Goal: Transaction & Acquisition: Obtain resource

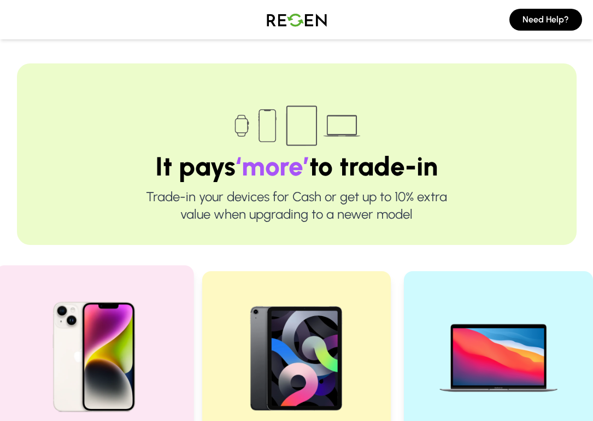
scroll to position [189, 0]
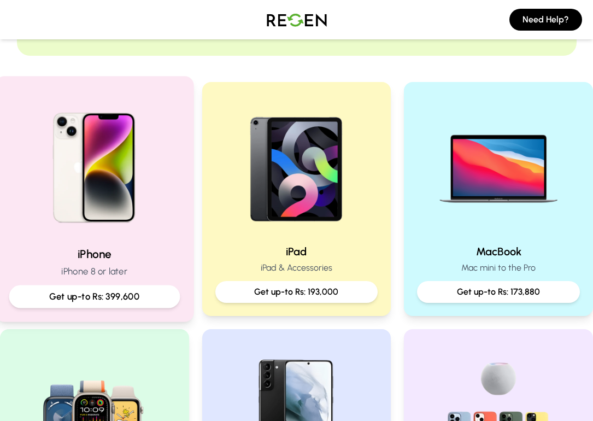
click at [118, 302] on p "Get up-to Rs: 399,600" at bounding box center [94, 297] width 153 height 14
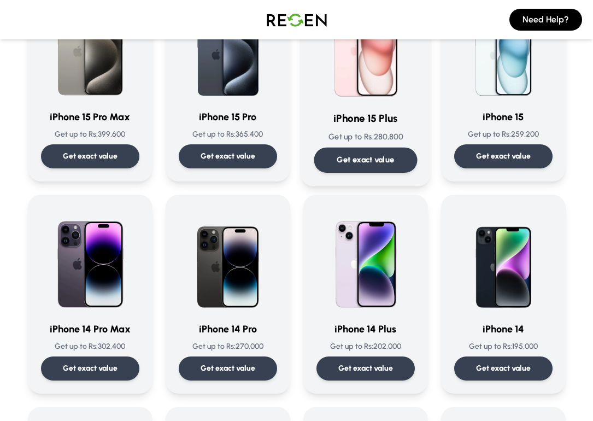
scroll to position [177, 0]
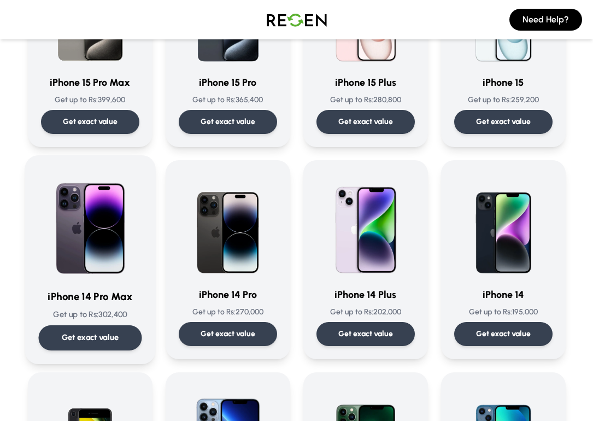
click at [94, 241] on img at bounding box center [89, 224] width 103 height 110
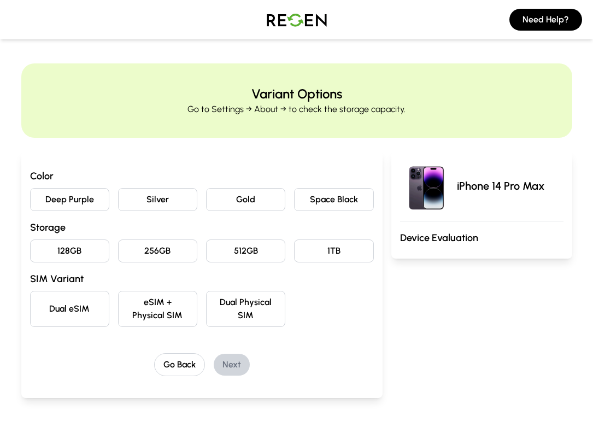
click at [62, 198] on button "Deep Purple" at bounding box center [69, 199] width 79 height 23
click at [74, 248] on button "128GB" at bounding box center [69, 250] width 79 height 23
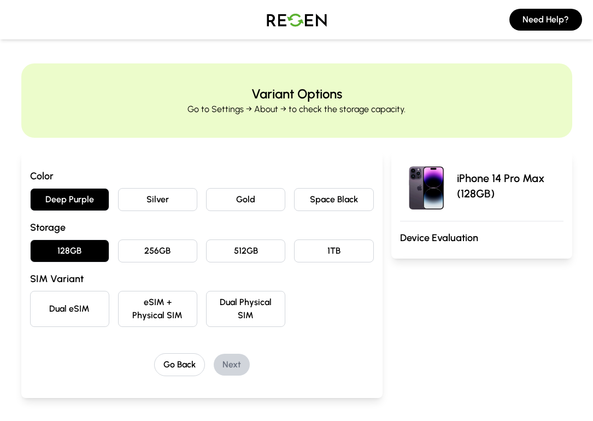
click at [144, 249] on button "256GB" at bounding box center [157, 250] width 79 height 23
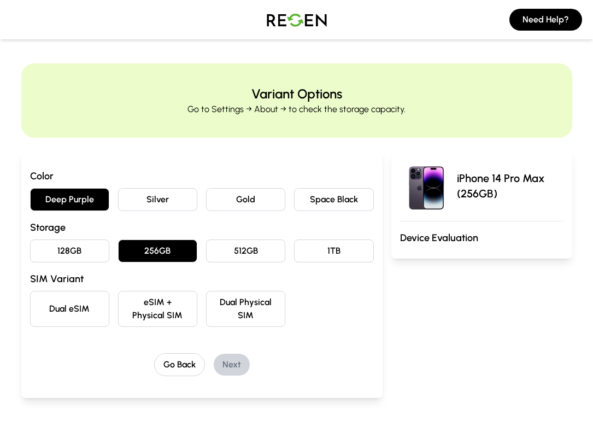
click at [55, 313] on button "Dual eSIM" at bounding box center [69, 309] width 79 height 36
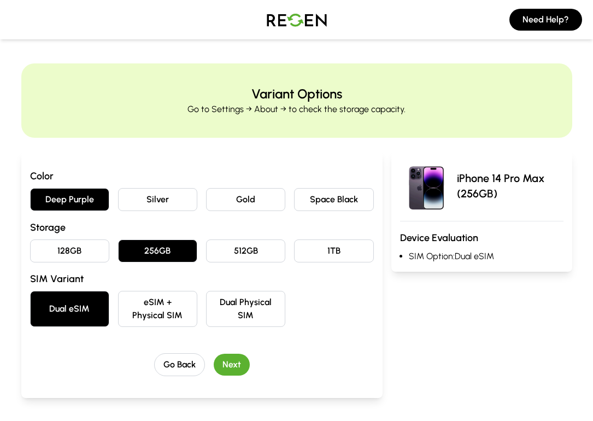
click at [226, 368] on button "Next" at bounding box center [232, 365] width 36 height 22
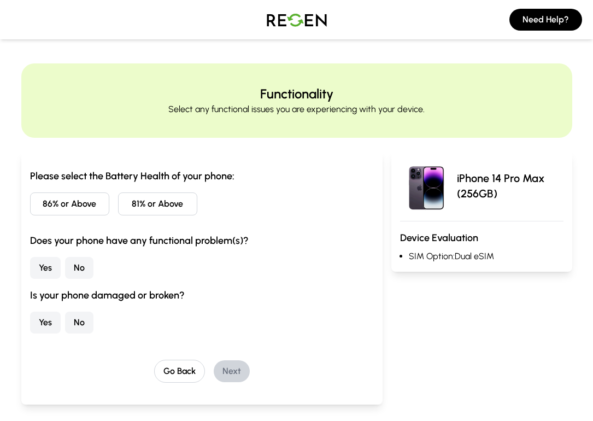
click at [80, 203] on button "86% or Above" at bounding box center [69, 203] width 79 height 23
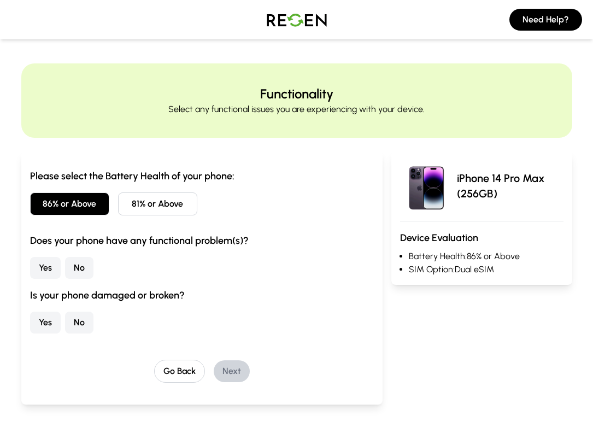
click at [69, 268] on button "No" at bounding box center [79, 268] width 28 height 22
click at [76, 312] on button "No" at bounding box center [79, 323] width 28 height 22
click at [240, 371] on button "Next" at bounding box center [232, 371] width 36 height 22
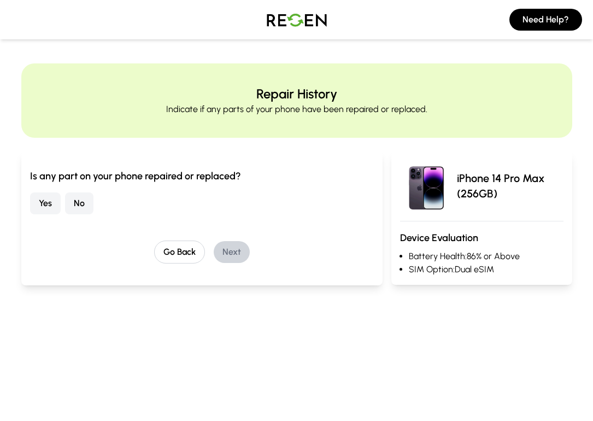
click at [86, 204] on button "No" at bounding box center [79, 203] width 28 height 22
click at [247, 252] on button "Next" at bounding box center [232, 252] width 36 height 22
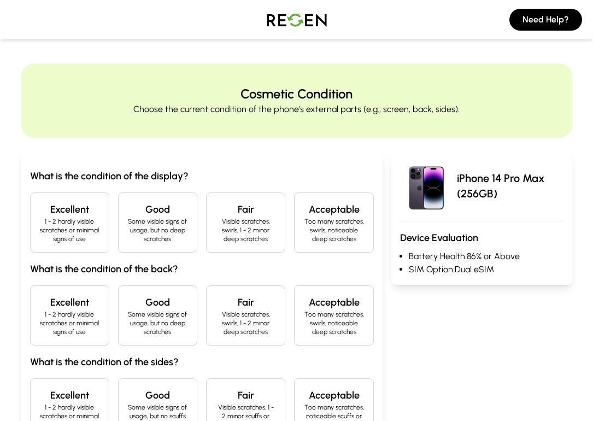
click at [62, 228] on p "1 - 2 hardly visible scratches or minimal signs of use" at bounding box center [69, 230] width 61 height 26
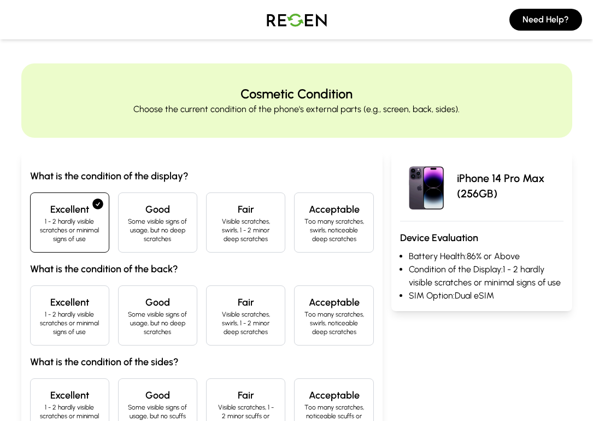
click at [72, 310] on p "1 - 2 hardly visible scratches or minimal signs of use" at bounding box center [69, 323] width 61 height 26
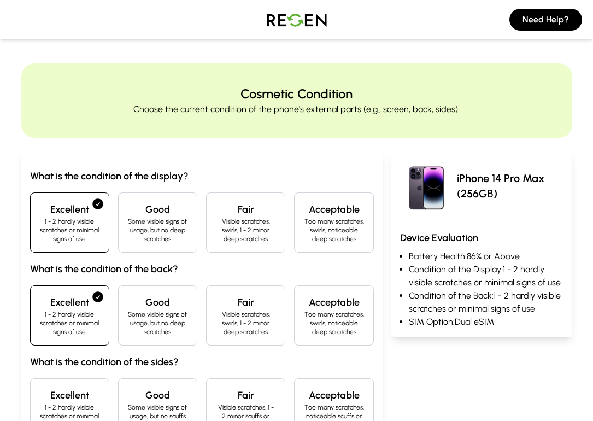
click at [86, 402] on h4 "Excellent" at bounding box center [69, 395] width 61 height 15
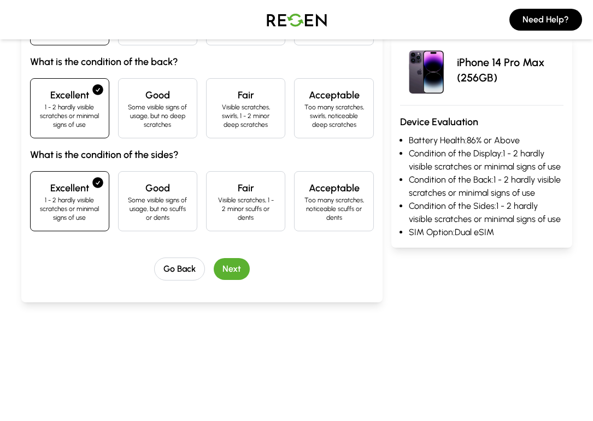
click at [234, 275] on button "Next" at bounding box center [232, 269] width 36 height 22
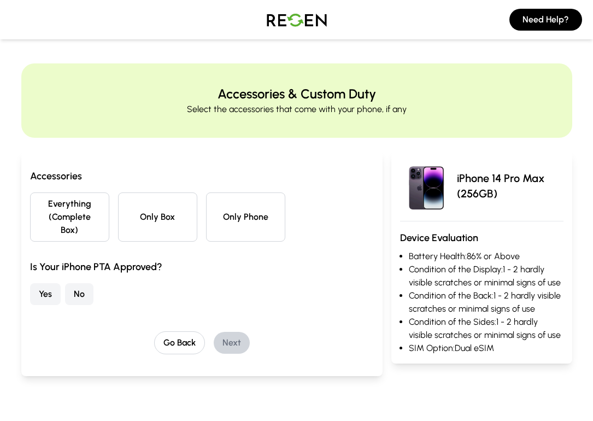
click at [71, 208] on button "Everything (Complete Box)" at bounding box center [69, 216] width 79 height 49
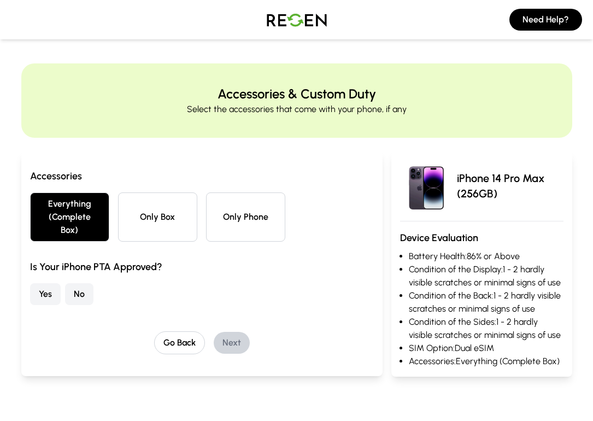
click at [38, 292] on button "Yes" at bounding box center [45, 294] width 31 height 22
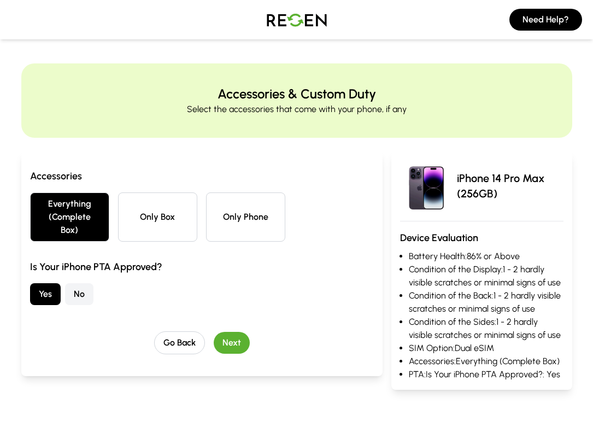
click at [233, 336] on button "Next" at bounding box center [232, 343] width 36 height 22
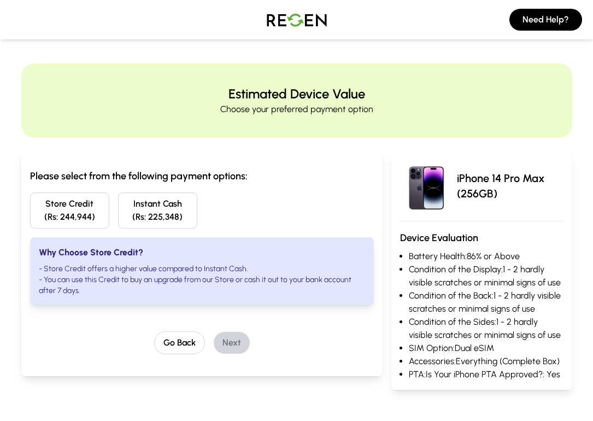
click at [284, 17] on img at bounding box center [297, 19] width 77 height 31
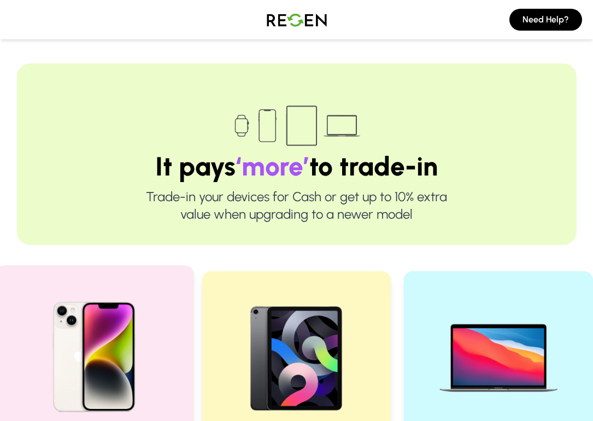
scroll to position [-1, 0]
